Goal: Task Accomplishment & Management: Manage account settings

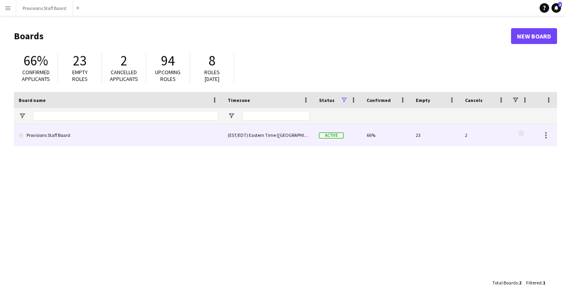
click at [236, 138] on div "(EST/EDT) Eastern Time ([GEOGRAPHIC_DATA] & [GEOGRAPHIC_DATA])" at bounding box center [268, 135] width 91 height 22
click at [236, 137] on div "(EST/EDT) Eastern Time ([GEOGRAPHIC_DATA] & [GEOGRAPHIC_DATA])" at bounding box center [268, 135] width 91 height 22
click at [212, 141] on link "Provisions Staff Board" at bounding box center [119, 135] width 200 height 22
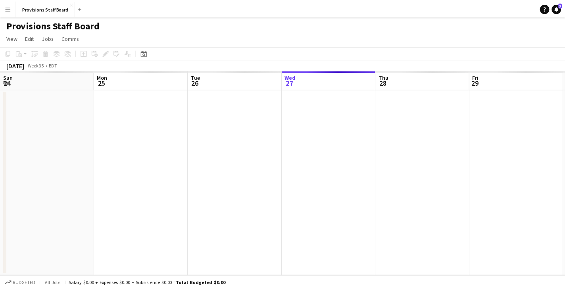
scroll to position [0, 190]
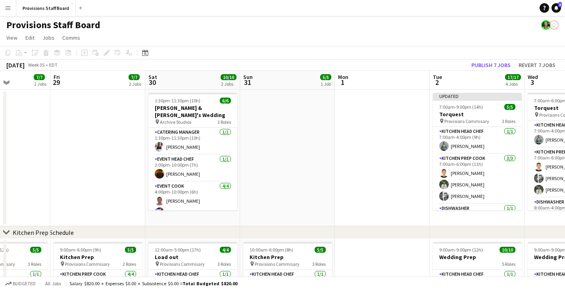
drag, startPoint x: 476, startPoint y: 82, endPoint x: 152, endPoint y: 96, distance: 324.8
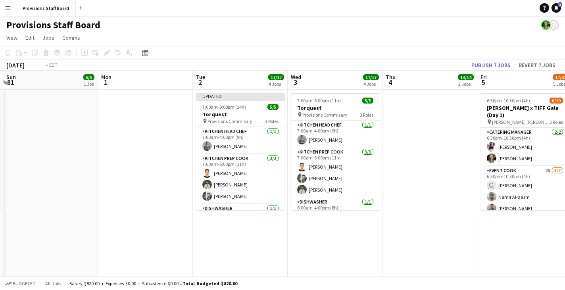
drag, startPoint x: 532, startPoint y: 78, endPoint x: 109, endPoint y: 81, distance: 423.7
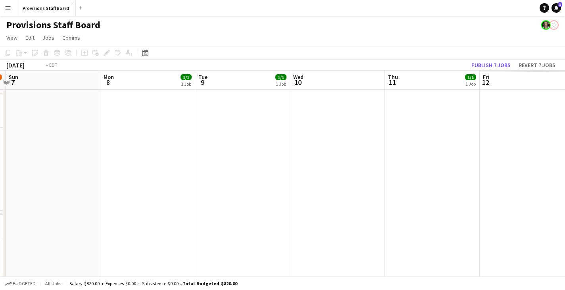
drag, startPoint x: 520, startPoint y: 79, endPoint x: 50, endPoint y: 96, distance: 470.4
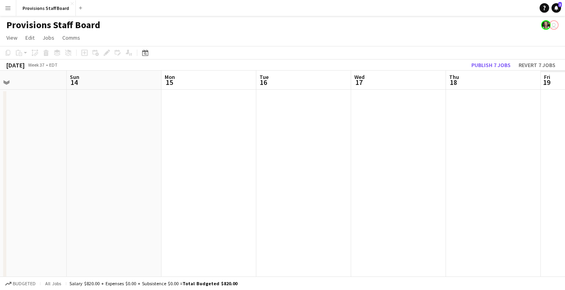
drag, startPoint x: 513, startPoint y: 86, endPoint x: 16, endPoint y: 101, distance: 497.3
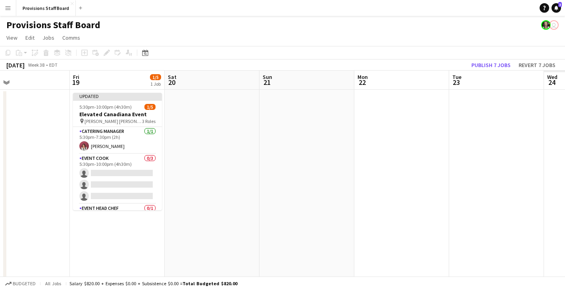
drag, startPoint x: 486, startPoint y: 79, endPoint x: 0, endPoint y: 94, distance: 486.2
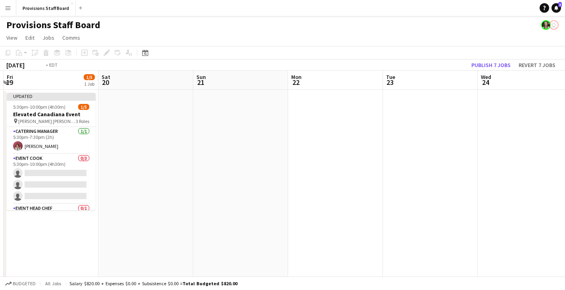
drag, startPoint x: 492, startPoint y: 87, endPoint x: 60, endPoint y: 91, distance: 432.0
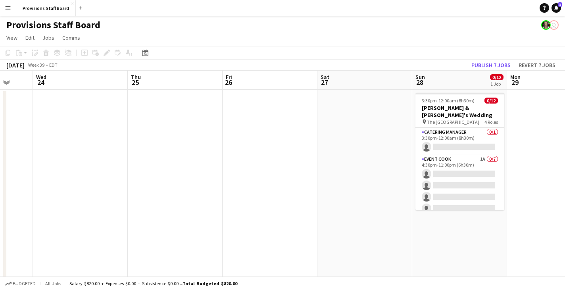
scroll to position [0, 242]
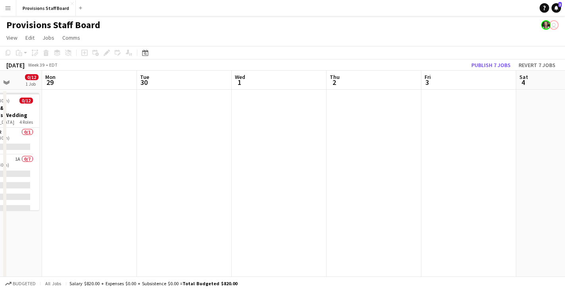
drag, startPoint x: 367, startPoint y: 81, endPoint x: 0, endPoint y: 81, distance: 367.7
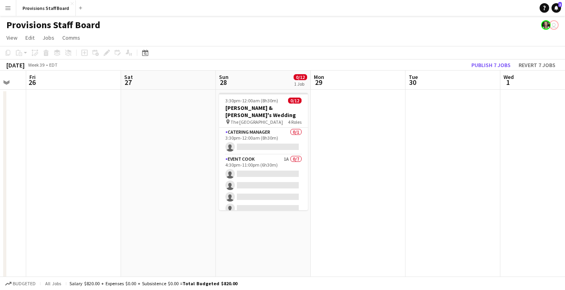
scroll to position [0, 193]
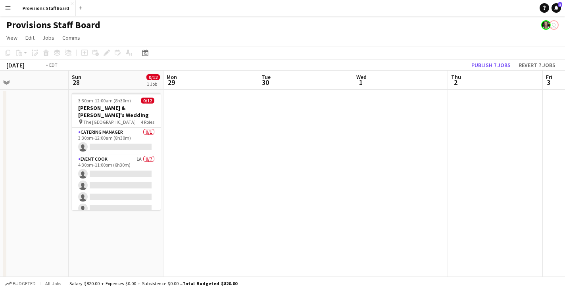
drag, startPoint x: 96, startPoint y: 80, endPoint x: 26, endPoint y: 87, distance: 70.6
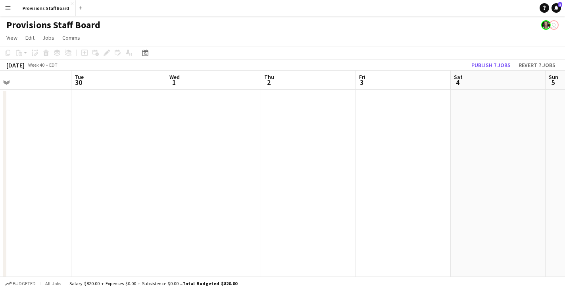
drag, startPoint x: 309, startPoint y: 77, endPoint x: 208, endPoint y: 79, distance: 100.8
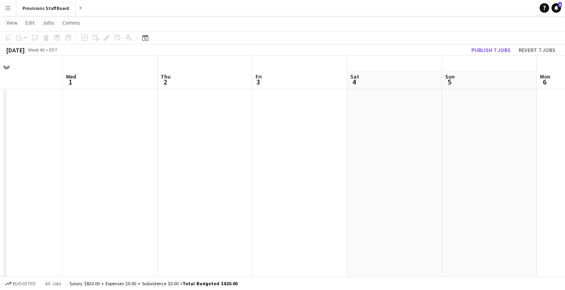
scroll to position [0, 0]
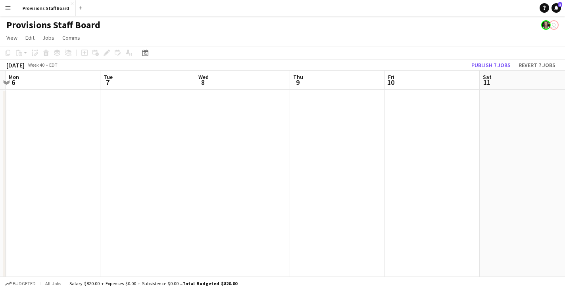
drag, startPoint x: 549, startPoint y: 84, endPoint x: 0, endPoint y: 86, distance: 549.8
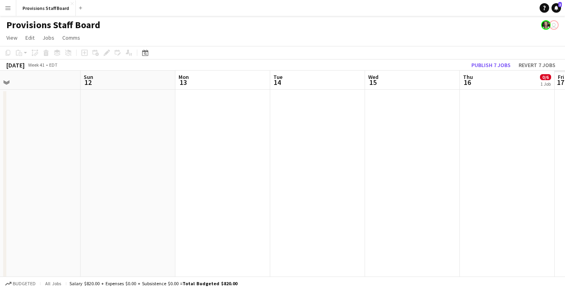
scroll to position [0, 303]
drag, startPoint x: 543, startPoint y: 84, endPoint x: 60, endPoint y: 98, distance: 483.0
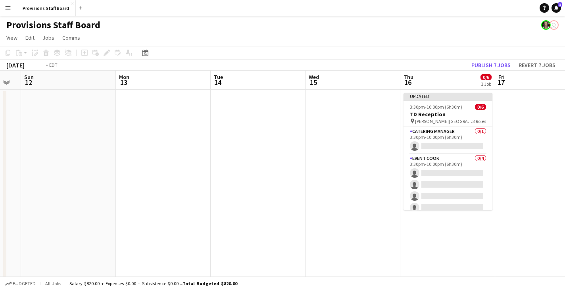
scroll to position [0, 293]
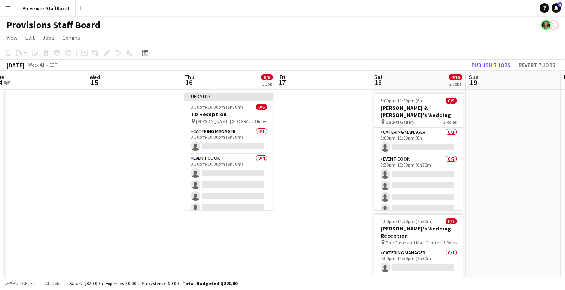
drag, startPoint x: 497, startPoint y: 87, endPoint x: 223, endPoint y: 98, distance: 274.0
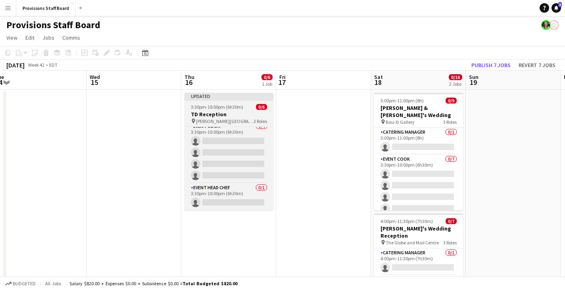
scroll to position [0, 0]
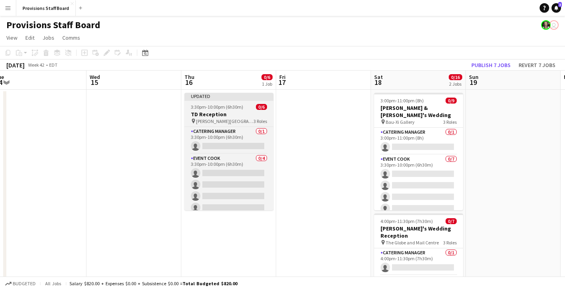
click at [245, 111] on h3 "TD Reception" at bounding box center [228, 114] width 89 height 7
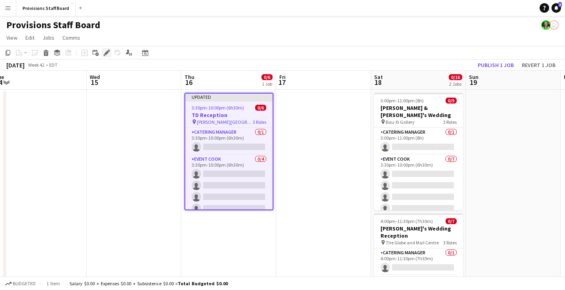
click at [108, 54] on icon "Edit" at bounding box center [107, 53] width 6 height 6
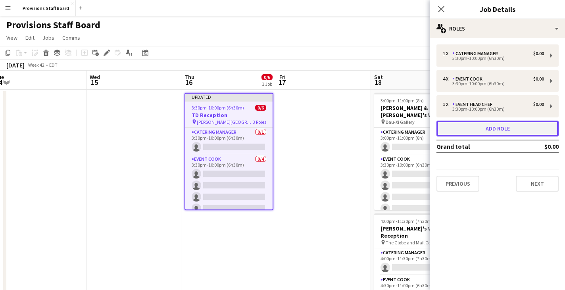
click at [492, 127] on button "Add role" at bounding box center [497, 129] width 122 height 16
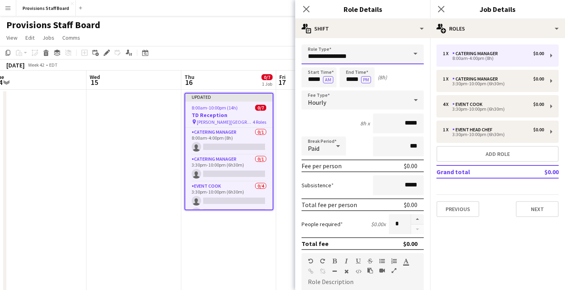
click at [380, 51] on input "**********" at bounding box center [362, 54] width 122 height 20
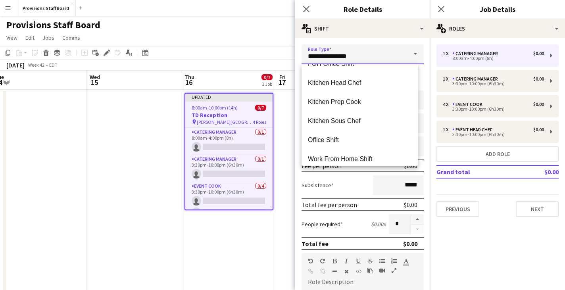
scroll to position [190, 0]
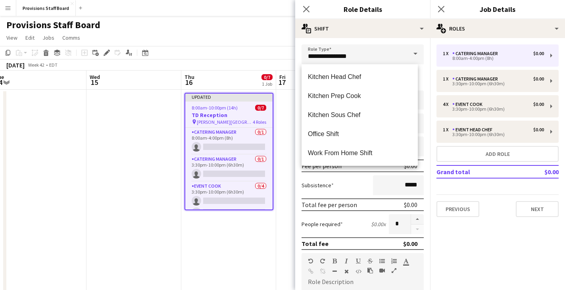
click at [507, 262] on mat-expansion-panel "pencil3 General details 1 x Catering Manager $0.00 8:00am-4:00pm (8h) 1 x Cater…" at bounding box center [497, 164] width 135 height 252
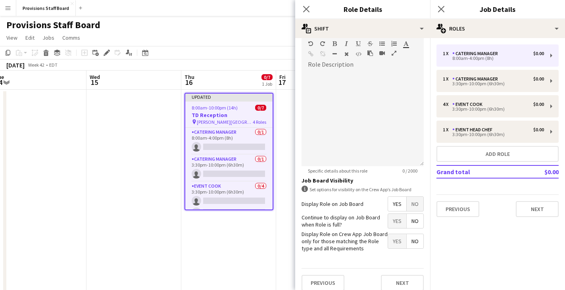
scroll to position [224, 0]
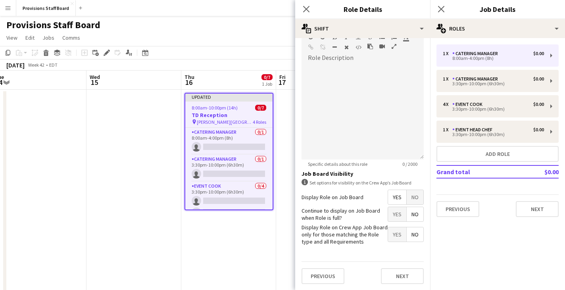
click at [473, 250] on mat-expansion-panel "pencil3 General details 1 x Catering Manager $0.00 8:00am-4:00pm (8h) 1 x Cater…" at bounding box center [497, 164] width 135 height 252
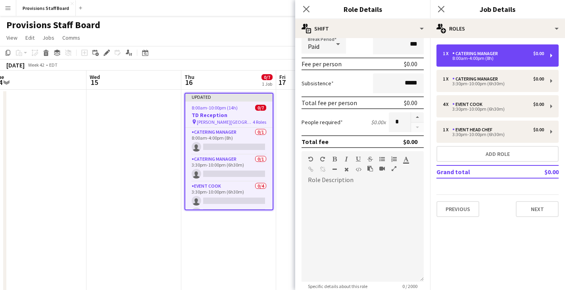
scroll to position [0, 0]
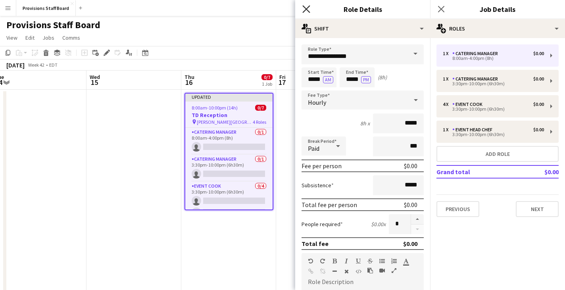
click at [308, 10] on icon "Close pop-in" at bounding box center [306, 9] width 8 height 8
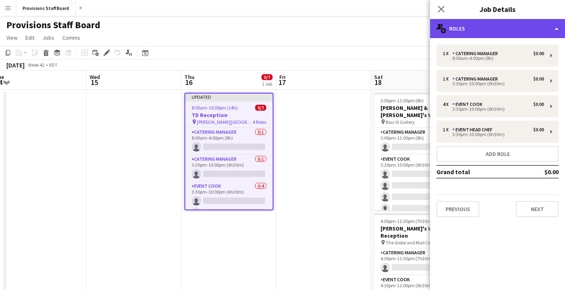
click at [557, 31] on div "multiple-users-add Roles" at bounding box center [497, 28] width 135 height 19
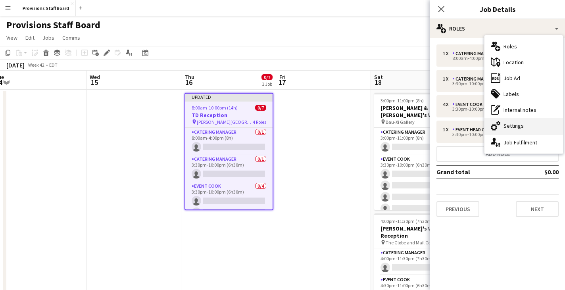
click at [533, 123] on div "cog-double-3 Settings" at bounding box center [523, 126] width 79 height 16
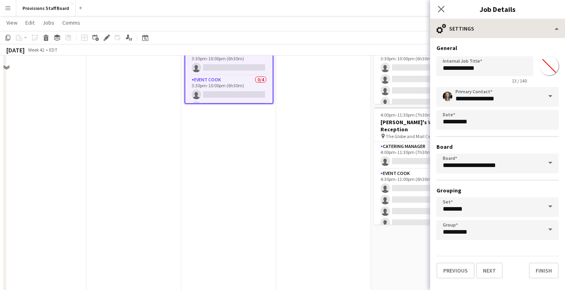
scroll to position [119, 0]
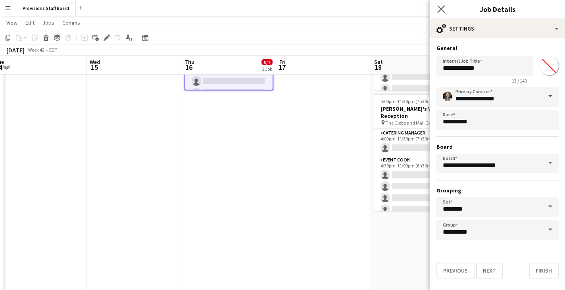
click at [445, 11] on app-icon "Close pop-in" at bounding box center [442, 10] width 12 height 12
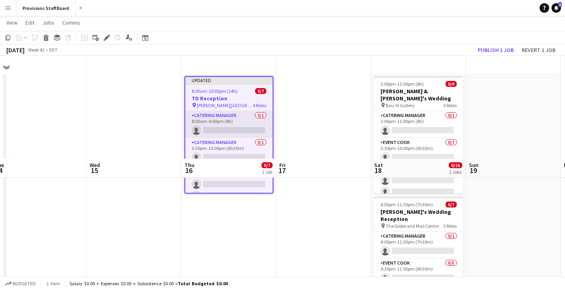
scroll to position [0, 0]
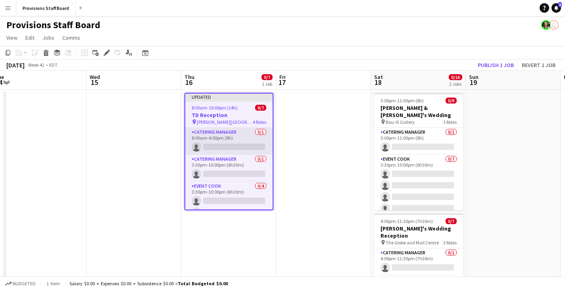
click at [243, 143] on app-card-role "Catering Manager 0/1 8:00am-4:00pm (8h) single-neutral-actions" at bounding box center [228, 141] width 87 height 27
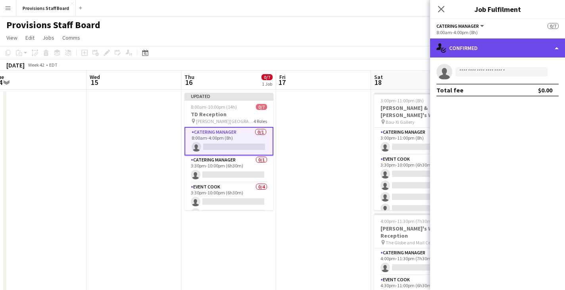
click at [556, 46] on div "single-neutral-actions-check-2 Confirmed" at bounding box center [497, 47] width 135 height 19
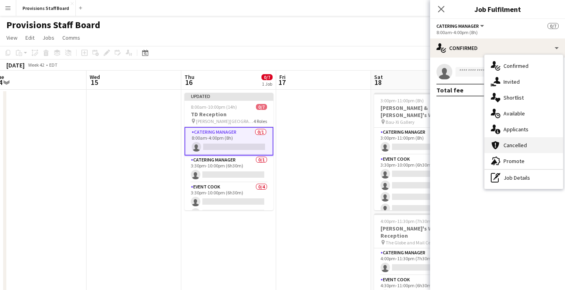
click at [534, 142] on div "cancellation Cancelled" at bounding box center [523, 145] width 79 height 16
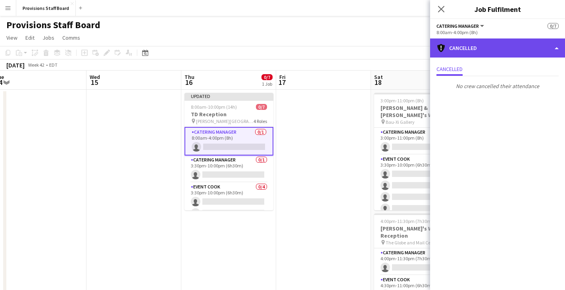
click at [513, 49] on div "cancellation Cancelled" at bounding box center [497, 47] width 135 height 19
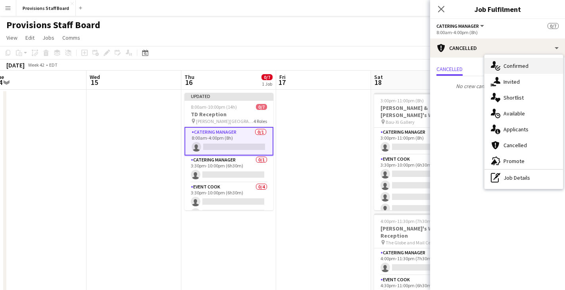
click at [536, 69] on div "single-neutral-actions-check-2 Confirmed" at bounding box center [523, 66] width 79 height 16
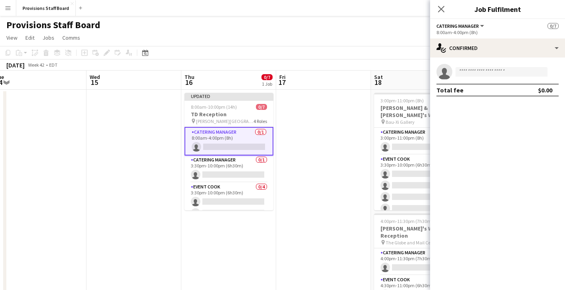
click at [480, 27] on button "Catering Manager" at bounding box center [460, 26] width 49 height 6
click at [480, 52] on li "Catering Manager" at bounding box center [464, 53] width 42 height 7
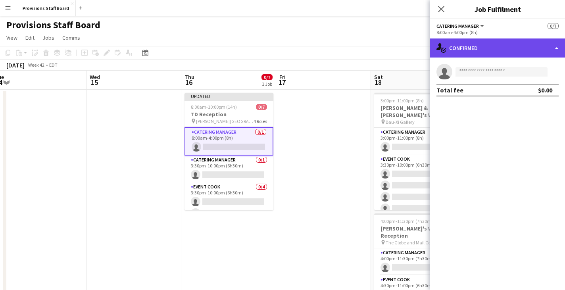
click at [542, 49] on div "single-neutral-actions-check-2 Confirmed" at bounding box center [497, 47] width 135 height 19
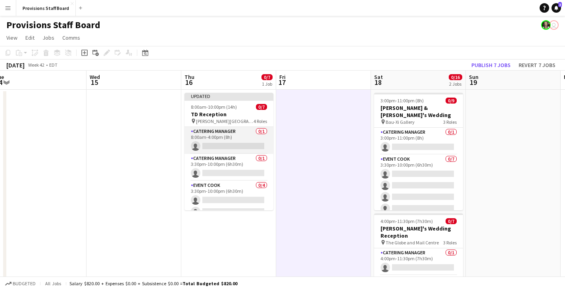
click at [241, 141] on app-card-role "Catering Manager 0/1 8:00am-4:00pm (8h) single-neutral-actions" at bounding box center [228, 140] width 89 height 27
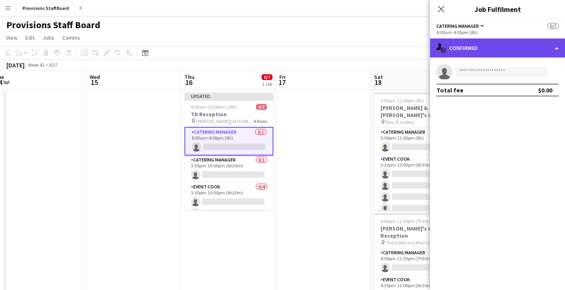
click at [493, 50] on div "single-neutral-actions-check-2 Confirmed" at bounding box center [497, 47] width 135 height 19
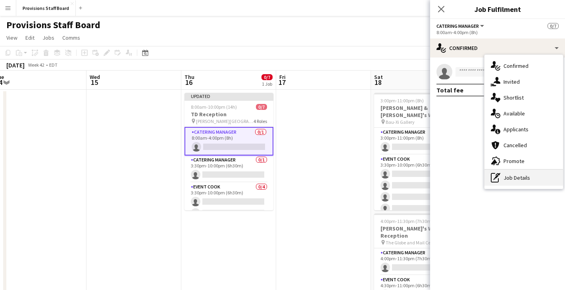
click at [525, 179] on div "pen-write Job Details" at bounding box center [523, 178] width 79 height 16
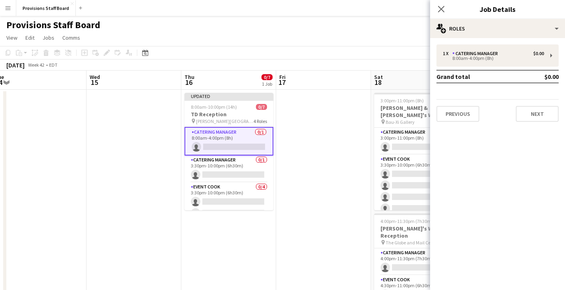
click at [447, 15] on div "Close pop-in" at bounding box center [441, 9] width 22 height 18
drag, startPoint x: 439, startPoint y: 8, endPoint x: 469, endPoint y: 31, distance: 37.9
click at [440, 8] on icon at bounding box center [441, 9] width 6 height 6
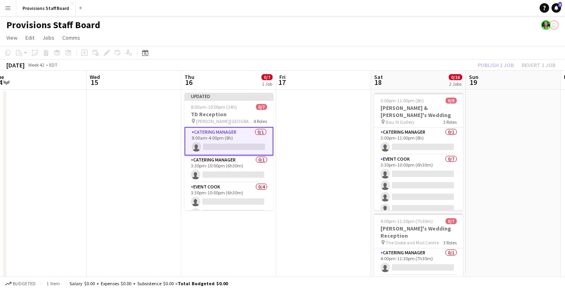
click at [252, 134] on app-card-role "Catering Manager 0/1 8:00am-4:00pm (8h) single-neutral-actions" at bounding box center [228, 141] width 89 height 29
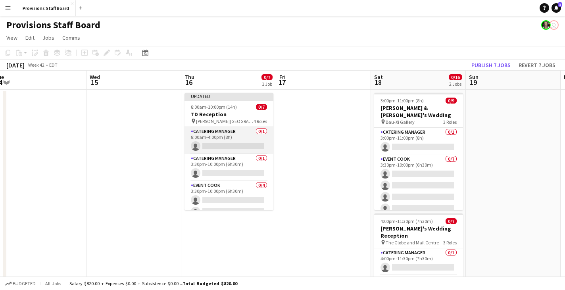
click at [233, 134] on app-card-role "Catering Manager 0/1 8:00am-4:00pm (8h) single-neutral-actions" at bounding box center [228, 140] width 89 height 27
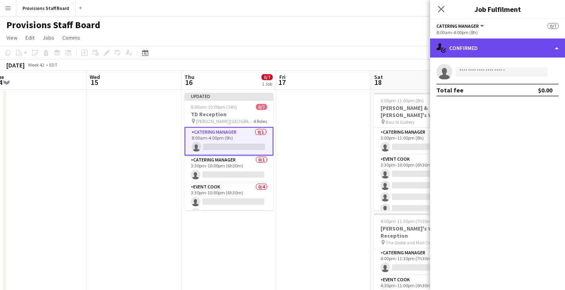
click at [512, 43] on div "single-neutral-actions-check-2 Confirmed" at bounding box center [497, 47] width 135 height 19
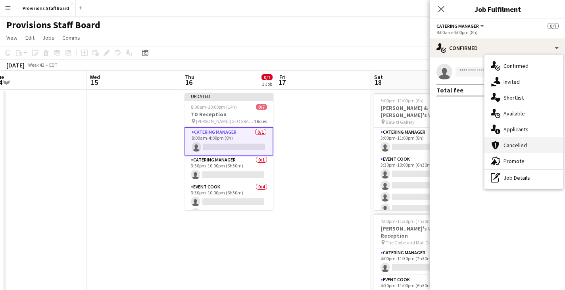
click at [524, 145] on div "cancellation Cancelled" at bounding box center [523, 145] width 79 height 16
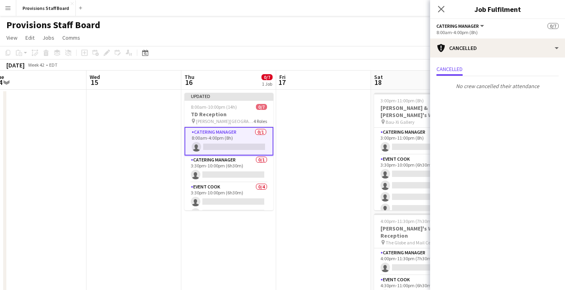
click at [526, 131] on mat-expansion-panel "Cancellations Cancellations Cancelled No crew cancelled their attendance" at bounding box center [497, 174] width 135 height 232
click at [440, 5] on app-icon "Close pop-in" at bounding box center [441, 9] width 10 height 10
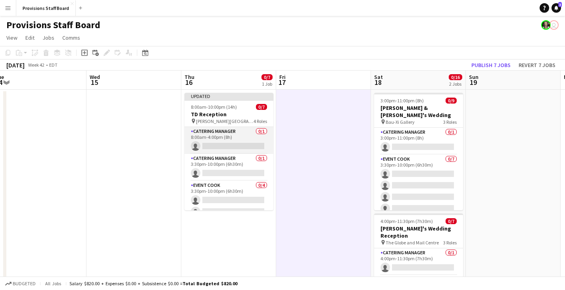
click at [237, 137] on app-card-role "Catering Manager 0/1 8:00am-4:00pm (8h) single-neutral-actions" at bounding box center [228, 140] width 89 height 27
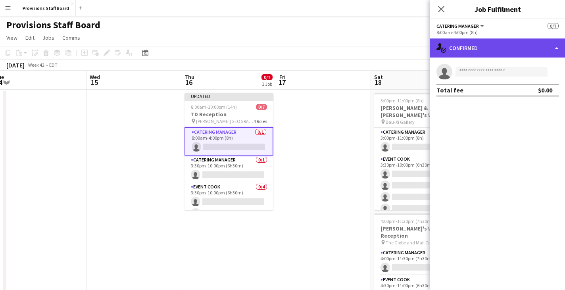
click at [503, 49] on div "single-neutral-actions-check-2 Confirmed" at bounding box center [497, 47] width 135 height 19
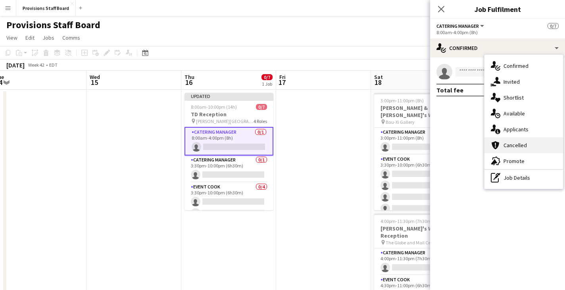
click at [514, 143] on div "cancellation Cancelled" at bounding box center [523, 145] width 79 height 16
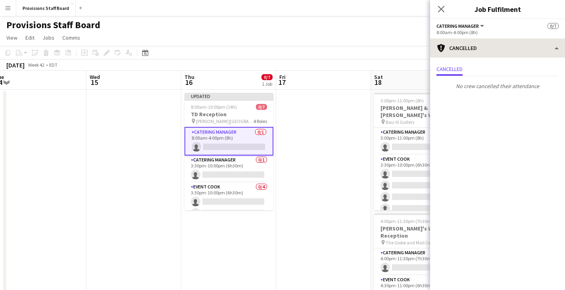
drag, startPoint x: 464, startPoint y: 92, endPoint x: 451, endPoint y: 51, distance: 42.9
click at [463, 91] on p "No crew cancelled their attendance" at bounding box center [497, 85] width 135 height 13
click at [439, 10] on icon "Close pop-in" at bounding box center [441, 9] width 8 height 8
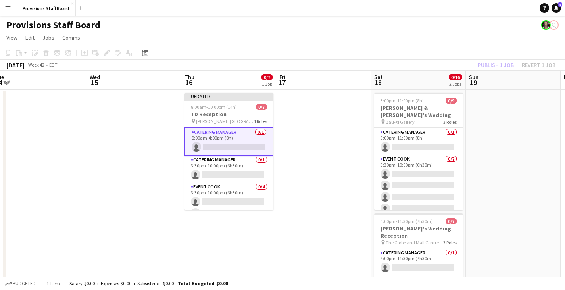
click at [223, 143] on app-card-role "Catering Manager 0/1 8:00am-4:00pm (8h) single-neutral-actions" at bounding box center [228, 141] width 89 height 29
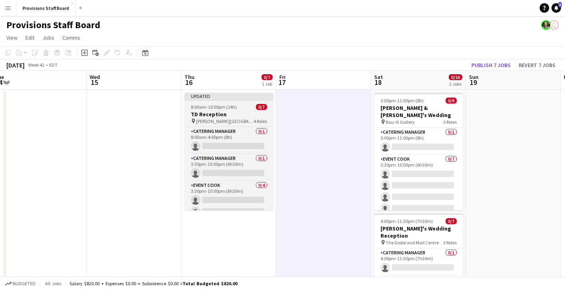
click at [244, 109] on div "8:00am-10:00pm (14h) 0/7" at bounding box center [228, 107] width 89 height 6
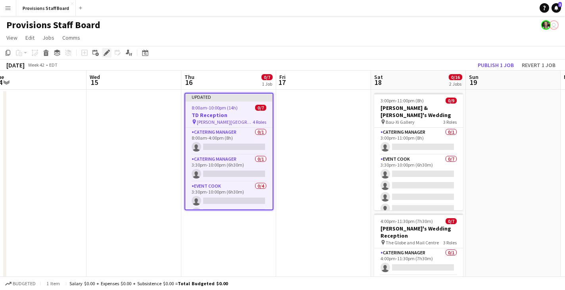
click at [105, 54] on icon at bounding box center [106, 53] width 4 height 4
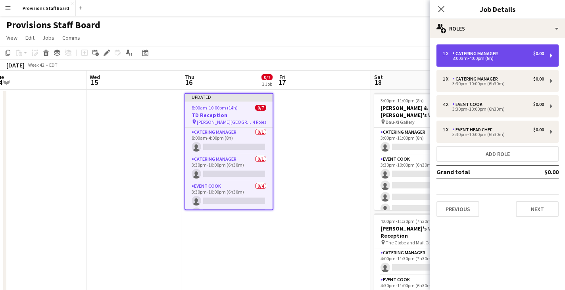
click at [552, 56] on div "1 x Catering Manager $0.00 8:00am-4:00pm (8h)" at bounding box center [497, 55] width 122 height 22
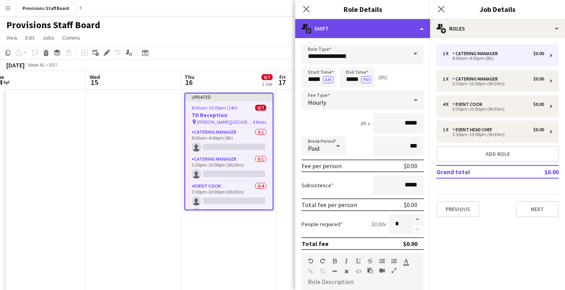
click at [415, 27] on div "multiple-actions-text Shift" at bounding box center [362, 28] width 135 height 19
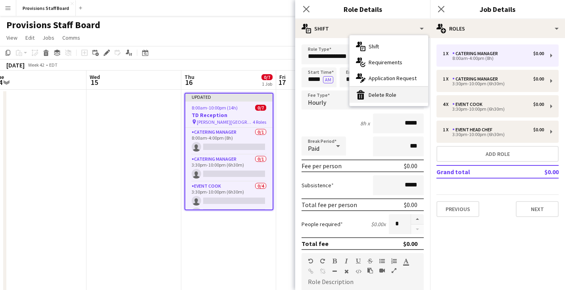
click at [388, 91] on div "bin-2 Delete Role" at bounding box center [388, 95] width 79 height 16
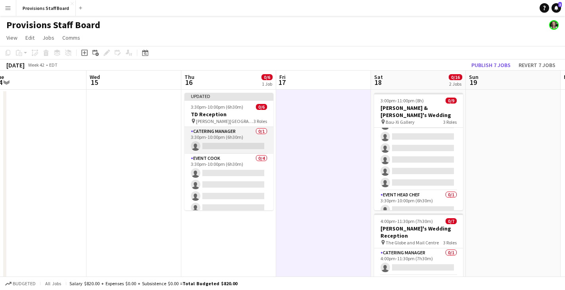
scroll to position [32, 0]
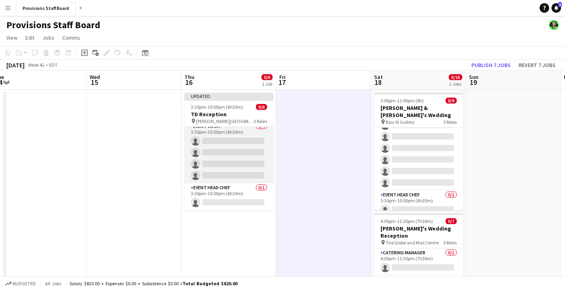
click at [229, 151] on app-card-role "Event Cook 0/4 3:30pm-10:00pm (6h30m) single-neutral-actions single-neutral-act…" at bounding box center [228, 152] width 89 height 61
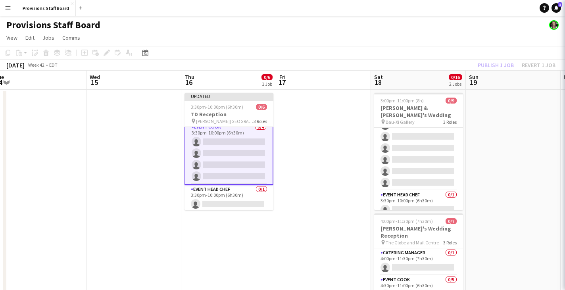
scroll to position [33, 0]
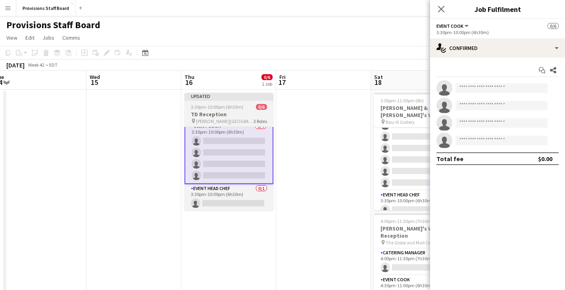
scroll to position [32, 0]
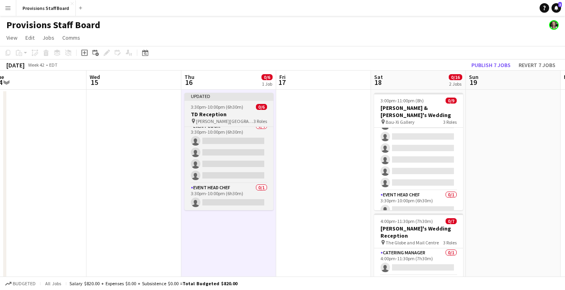
click at [223, 103] on app-job-card "Updated 3:30pm-10:00pm (6h30m) 0/6 TD Reception pin [PERSON_NAME] [PERSON_NAME]…" at bounding box center [228, 151] width 89 height 117
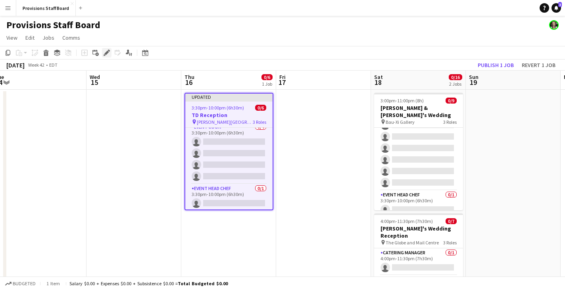
click at [104, 54] on icon "Edit" at bounding box center [107, 53] width 6 height 6
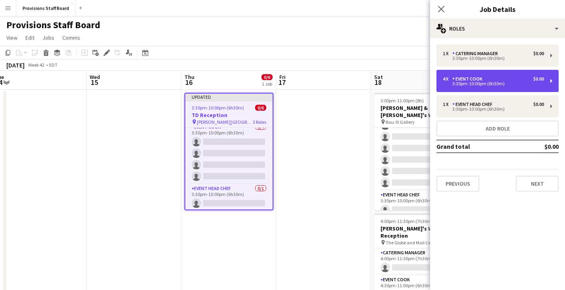
click at [490, 88] on div "4 x Event Cook $0.00 3:30pm-10:00pm (6h30m)" at bounding box center [497, 81] width 122 height 22
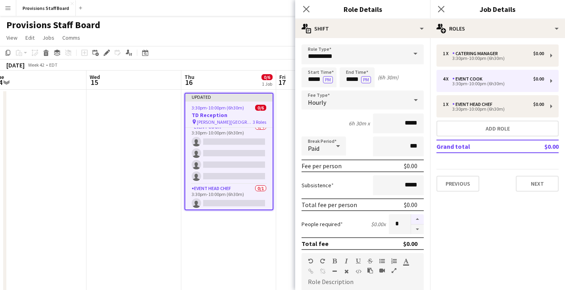
click at [416, 217] on button "button" at bounding box center [417, 219] width 13 height 10
type input "*"
click at [489, 206] on mat-expansion-panel "pencil3 General details 1 x Catering Manager $0.00 3:30pm-10:00pm (6h30m) 4 x E…" at bounding box center [497, 164] width 135 height 252
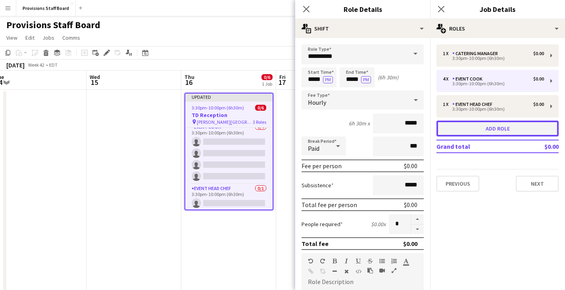
click at [510, 134] on button "Add role" at bounding box center [497, 129] width 122 height 16
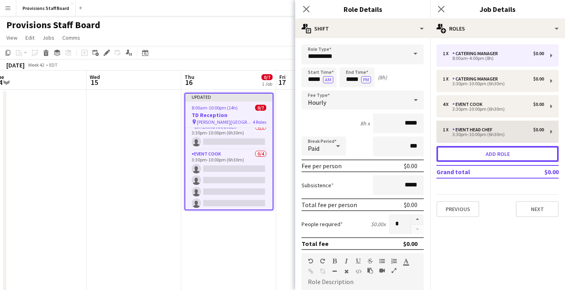
type input "**********"
type input "*****"
type input "*"
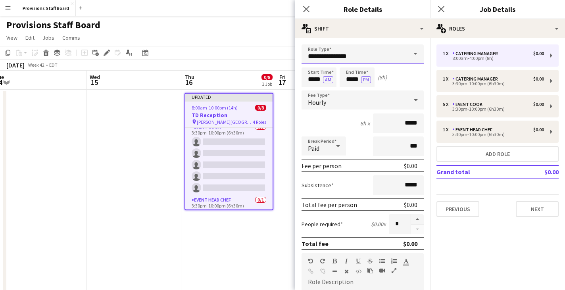
click at [393, 54] on input "**********" at bounding box center [362, 54] width 122 height 20
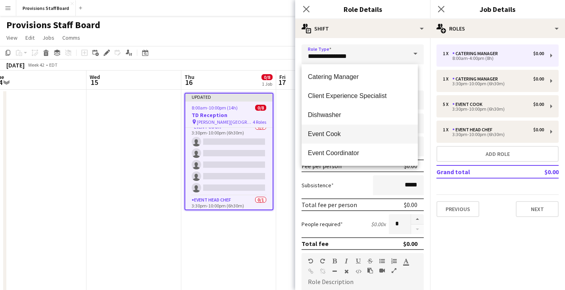
click at [374, 132] on span "Event Cook" at bounding box center [360, 134] width 104 height 8
type input "**********"
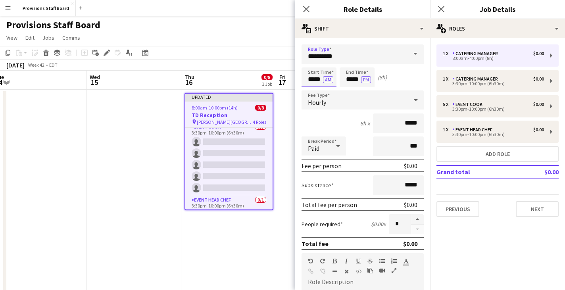
drag, startPoint x: 319, startPoint y: 82, endPoint x: 324, endPoint y: 81, distance: 4.6
click at [320, 82] on input "*****" at bounding box center [318, 77] width 35 height 20
drag, startPoint x: 327, startPoint y: 82, endPoint x: 326, endPoint y: 88, distance: 5.6
click at [326, 82] on button "AM" at bounding box center [328, 79] width 10 height 7
drag, startPoint x: 310, startPoint y: 79, endPoint x: 318, endPoint y: 79, distance: 7.5
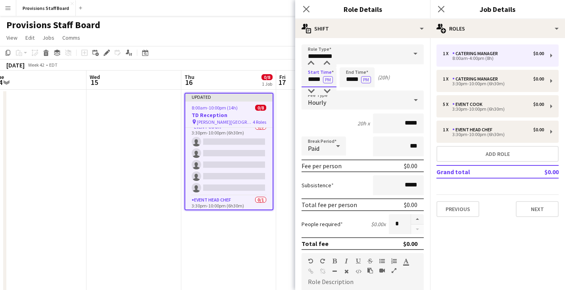
click at [318, 79] on input "*****" at bounding box center [318, 77] width 35 height 20
type input "*****"
click at [351, 79] on input "*****" at bounding box center [357, 77] width 35 height 20
type input "*****"
click at [411, 217] on button "button" at bounding box center [417, 219] width 13 height 10
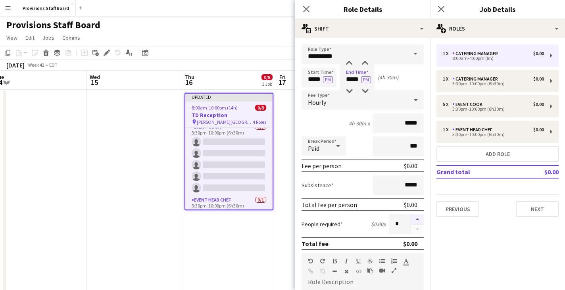
type input "*"
click at [479, 257] on mat-expansion-panel "pencil3 General details 1 x Catering Manager $0.00 8:00am-4:00pm (8h) 1 x Cater…" at bounding box center [497, 164] width 135 height 252
click at [543, 209] on button "Next" at bounding box center [537, 209] width 43 height 16
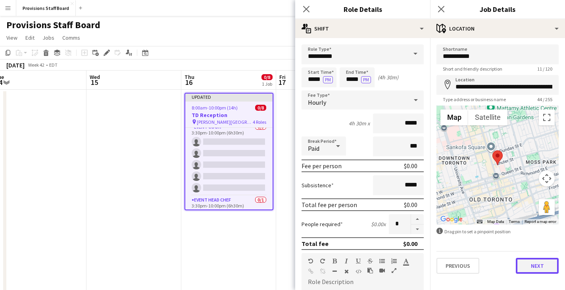
click at [538, 266] on button "Next" at bounding box center [537, 266] width 43 height 16
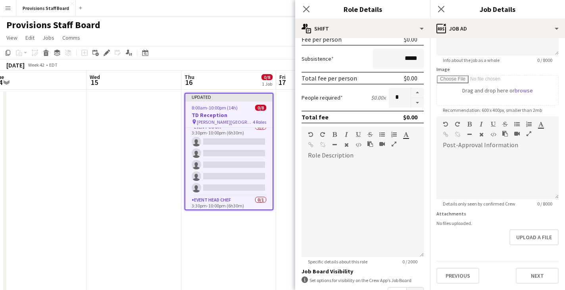
scroll to position [224, 0]
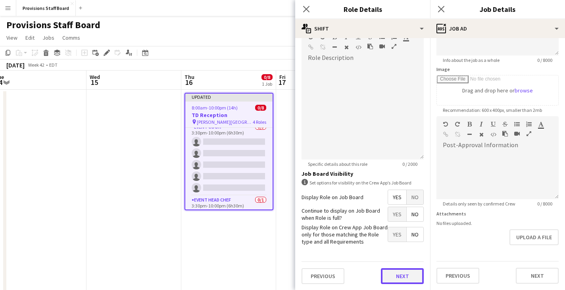
click at [407, 273] on button "Next" at bounding box center [402, 276] width 43 height 16
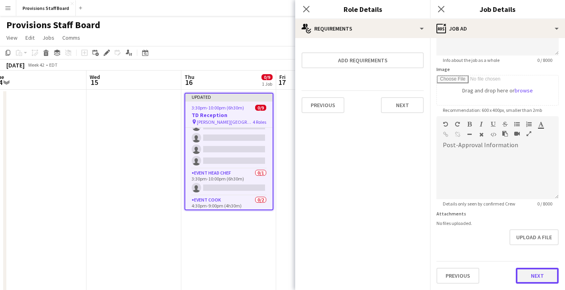
click at [533, 251] on form "**********" at bounding box center [497, 113] width 135 height 342
click at [309, 7] on icon at bounding box center [306, 9] width 8 height 8
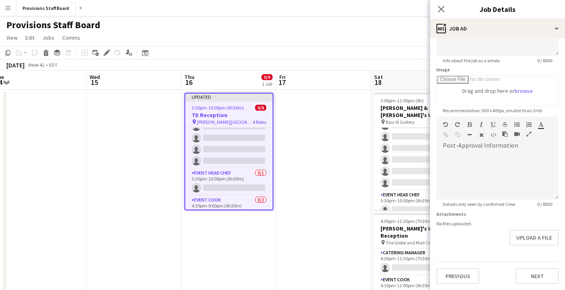
drag, startPoint x: 442, startPoint y: 8, endPoint x: 420, endPoint y: 14, distance: 22.9
click at [442, 8] on icon at bounding box center [441, 9] width 6 height 6
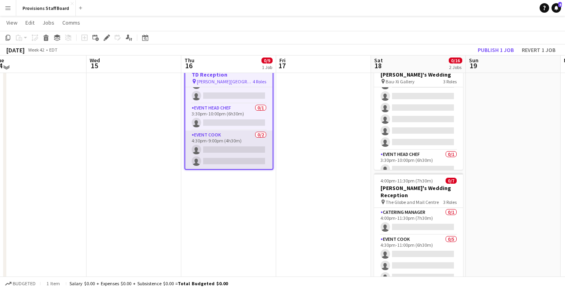
scroll to position [0, 0]
